Goal: Find specific page/section: Find specific page/section

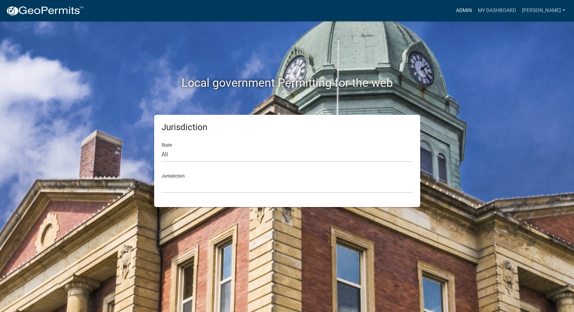
click at [475, 13] on link "Admin" at bounding box center [464, 11] width 22 height 14
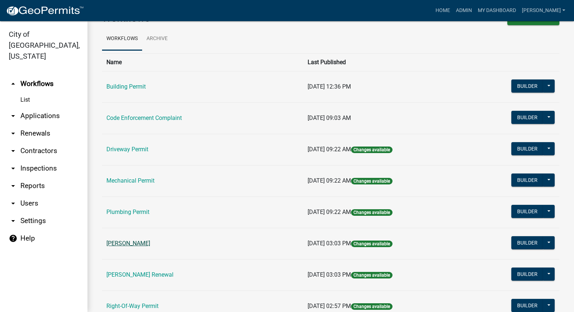
scroll to position [36, 0]
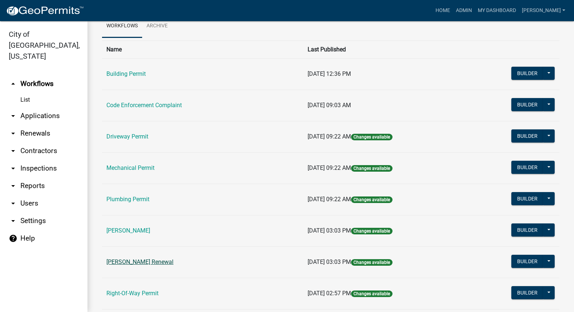
click at [147, 261] on link "[PERSON_NAME] Renewal" at bounding box center [140, 262] width 67 height 7
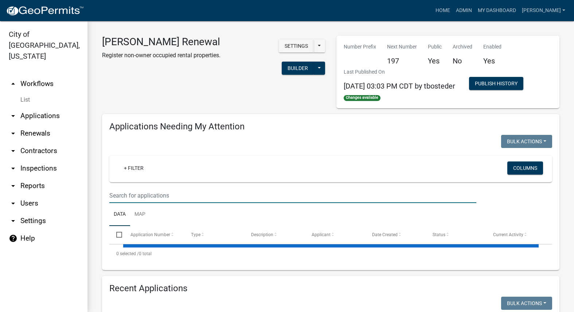
click at [178, 192] on input "text" at bounding box center [292, 195] width 367 height 15
select select "3: 100"
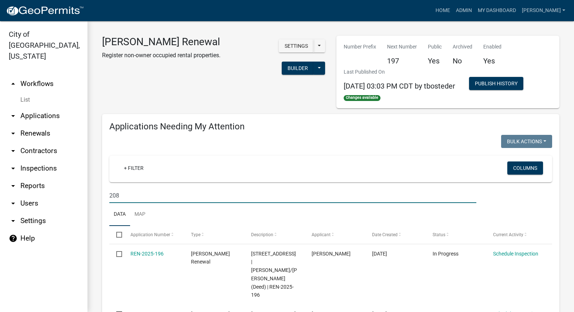
type input "208"
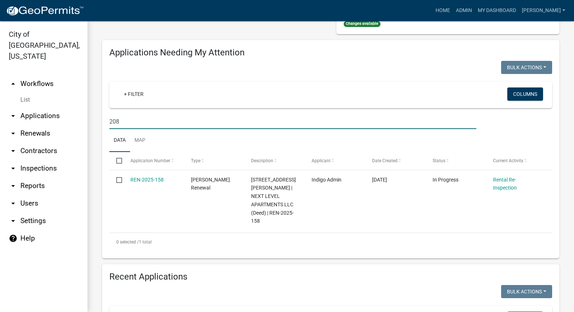
scroll to position [109, 0]
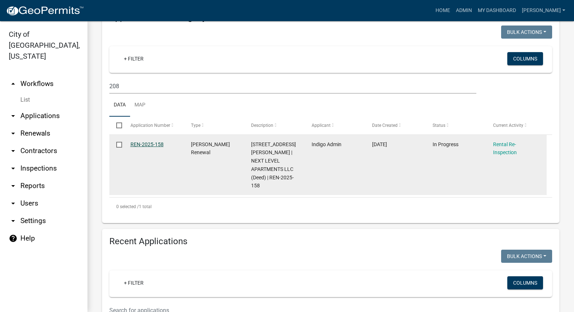
click at [154, 143] on link "REN-2025-158" at bounding box center [147, 145] width 33 height 6
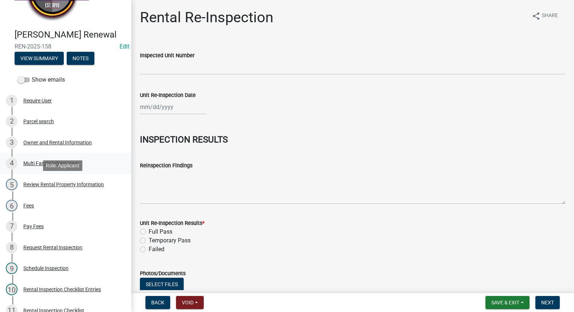
scroll to position [109, 0]
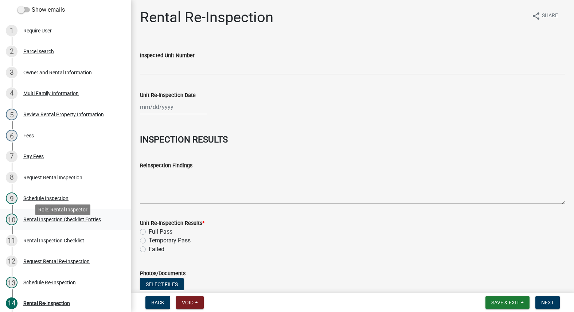
click at [66, 222] on div "Rental Inspection Checklist Entries" at bounding box center [62, 219] width 78 height 5
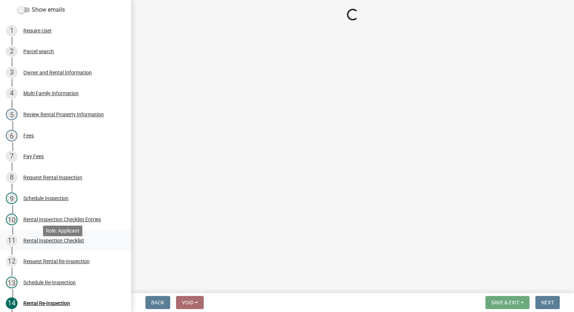
click at [70, 243] on div "Rental Inspection Checklist" at bounding box center [53, 240] width 61 height 5
click at [73, 243] on div "Rental Inspection Checklist" at bounding box center [53, 240] width 61 height 5
select select "3237a74e-59b5-424e-94fe-d72df491538c"
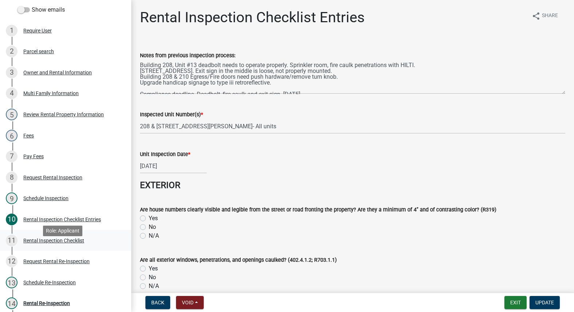
click at [74, 243] on div "Rental Inspection Checklist" at bounding box center [53, 240] width 61 height 5
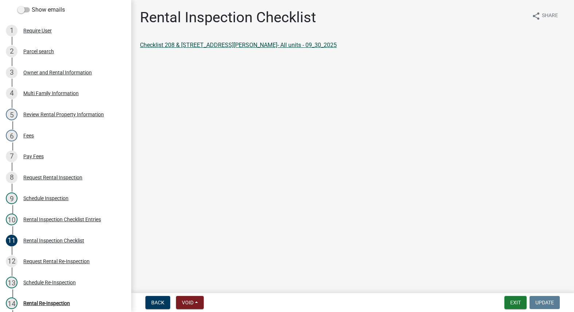
click at [214, 45] on link "Checklist 208 & [STREET_ADDRESS][PERSON_NAME]- All units - 09_30_2025" at bounding box center [238, 45] width 197 height 7
click at [515, 298] on button "Exit" at bounding box center [516, 302] width 22 height 13
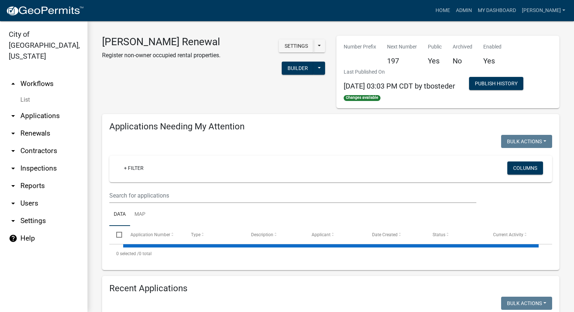
select select "3: 100"
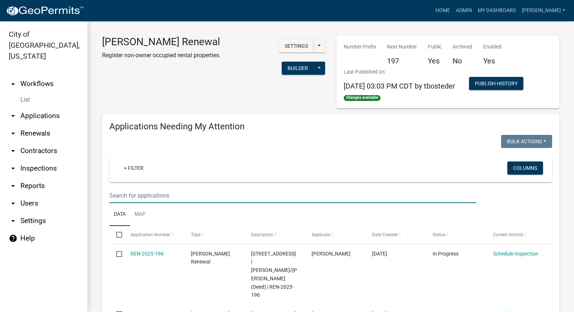
click at [192, 194] on input "text" at bounding box center [292, 195] width 367 height 15
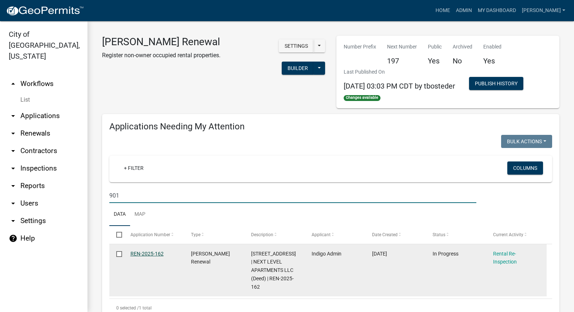
type input "901"
click at [153, 255] on link "REN-2025-162" at bounding box center [147, 254] width 33 height 6
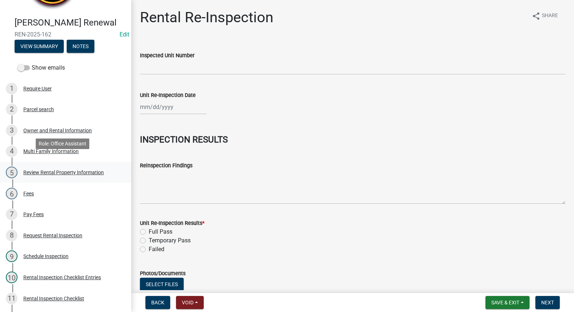
scroll to position [146, 0]
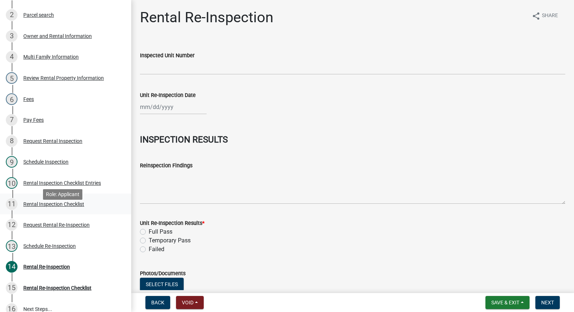
click at [77, 207] on div "Rental Inspection Checklist" at bounding box center [53, 204] width 61 height 5
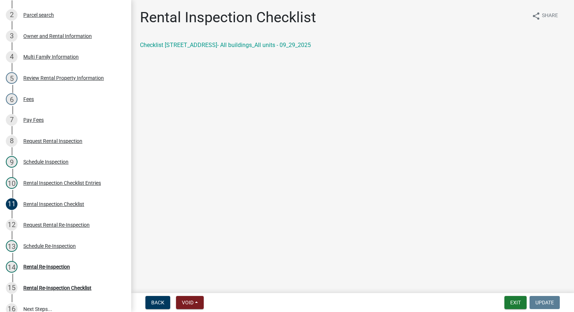
click at [246, 38] on div "Rental Inspection Checklist share Share Checklist [STREET_ADDRESS]- All buildin…" at bounding box center [353, 35] width 437 height 53
click at [246, 40] on div "Rental Inspection Checklist share Share Checklist [STREET_ADDRESS]- All buildin…" at bounding box center [353, 35] width 437 height 53
click at [247, 42] on link "Checklist [STREET_ADDRESS]- All buildings_All units - 09_29_2025" at bounding box center [225, 45] width 171 height 7
